Goal: Information Seeking & Learning: Learn about a topic

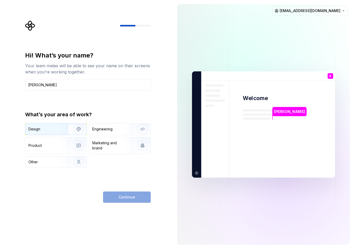
type input "[PERSON_NAME]"
click at [43, 131] on div "Design" at bounding box center [44, 128] width 32 height 5
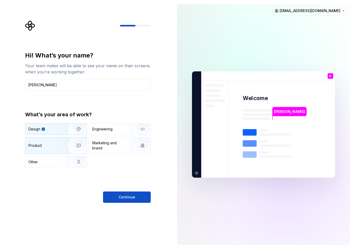
click at [46, 144] on div "Product" at bounding box center [45, 145] width 34 height 5
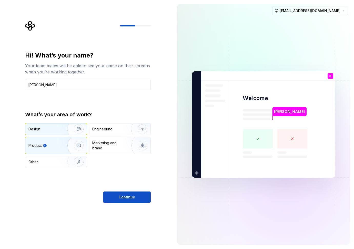
click at [54, 129] on div "Design" at bounding box center [44, 128] width 32 height 5
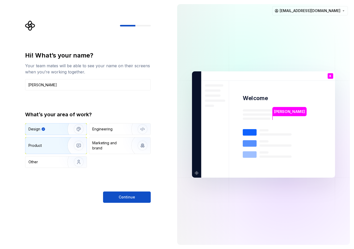
click at [56, 140] on div "Product" at bounding box center [55, 145] width 61 height 16
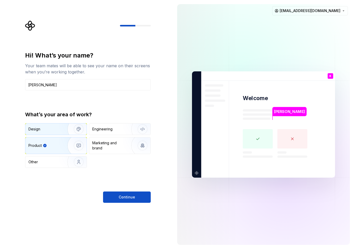
click at [54, 128] on div "Design" at bounding box center [44, 128] width 32 height 5
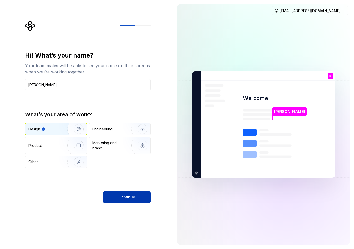
click at [133, 197] on span "Continue" at bounding box center [127, 196] width 16 height 5
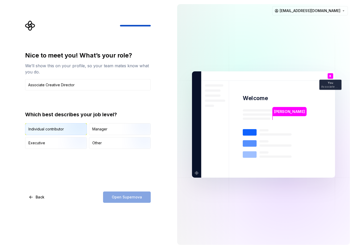
type input "Associate Creative Director"
click at [61, 131] on img "button" at bounding box center [74, 135] width 33 height 34
click at [130, 200] on button "Open Supernova" at bounding box center [127, 196] width 48 height 11
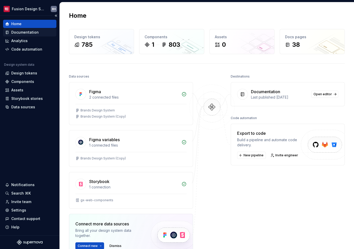
click at [24, 31] on div "Documentation" at bounding box center [24, 32] width 27 height 5
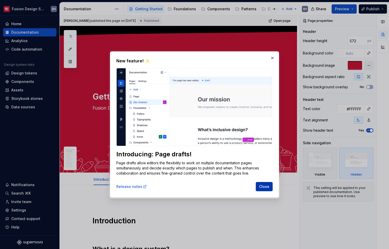
click at [263, 188] on span "Close" at bounding box center [264, 186] width 10 height 5
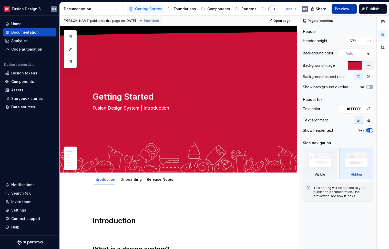
click at [348, 10] on span "Preview" at bounding box center [342, 8] width 14 height 5
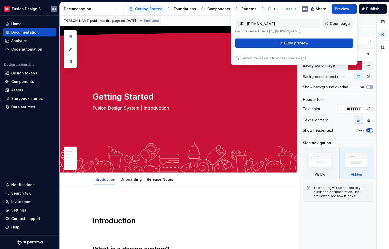
click at [346, 25] on span "Open page" at bounding box center [340, 23] width 20 height 5
click at [350, 8] on button "Preview" at bounding box center [344, 8] width 25 height 9
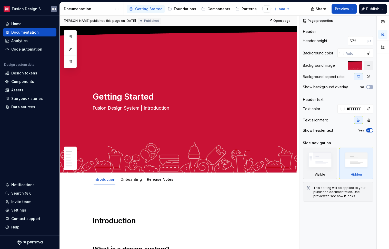
type textarea "*"
